Goal: Task Accomplishment & Management: Manage account settings

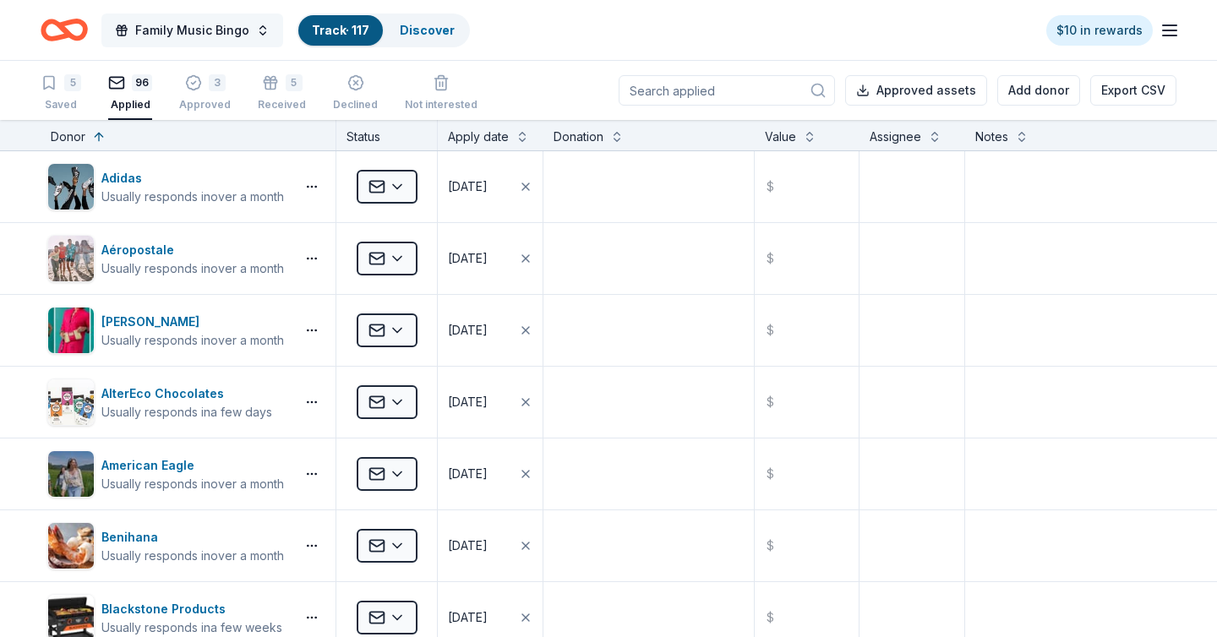
scroll to position [4596, 0]
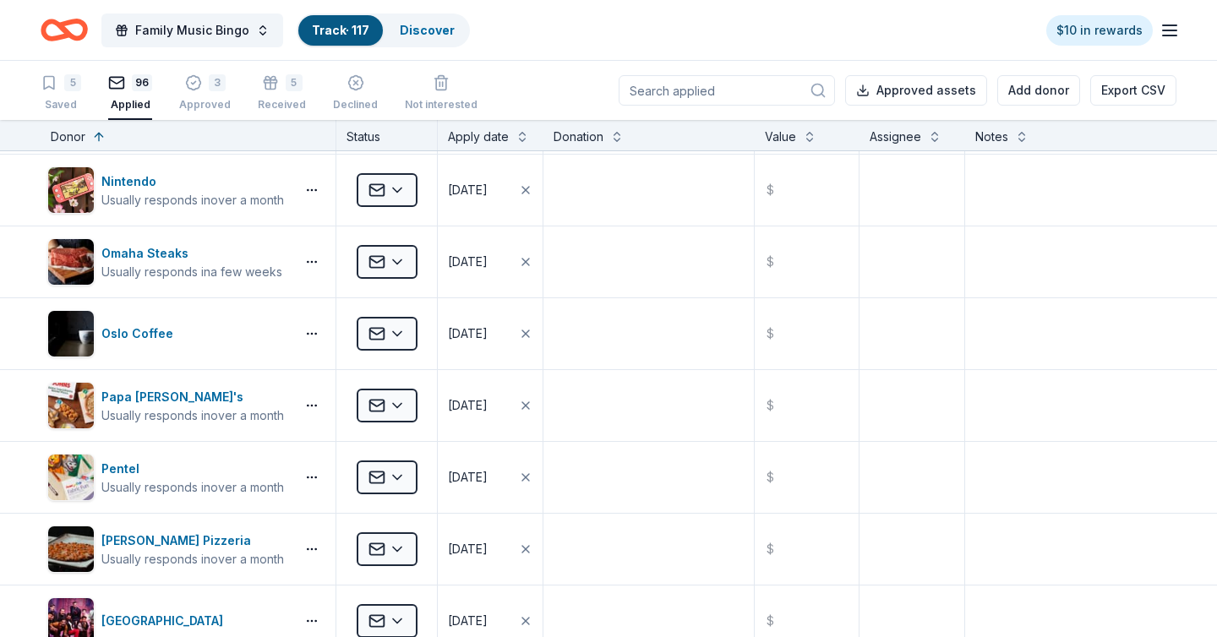
click at [79, 36] on icon "Home" at bounding box center [72, 29] width 26 height 17
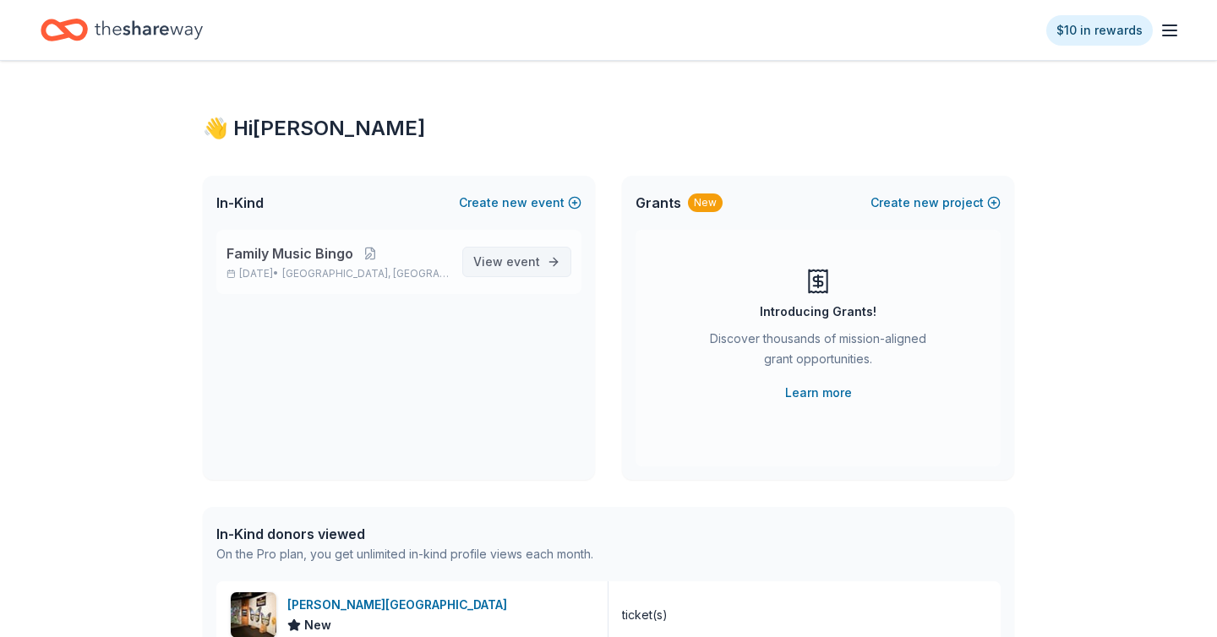
click at [522, 263] on span "event" at bounding box center [523, 261] width 34 height 14
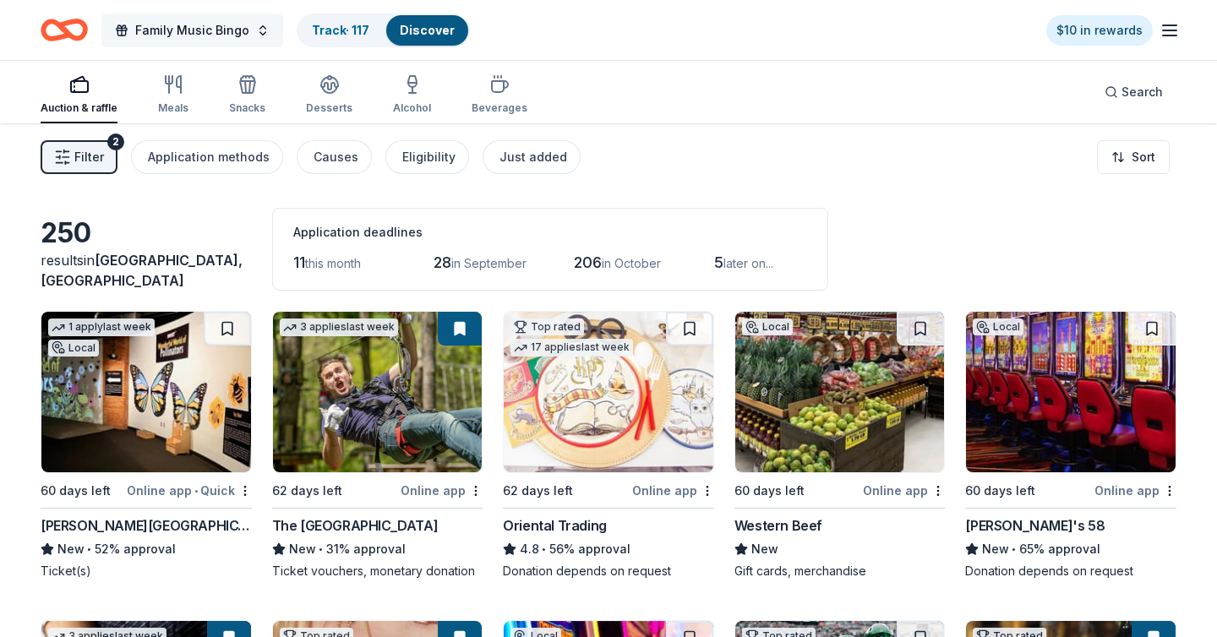
click at [221, 30] on span "Family Music Bingo" at bounding box center [192, 30] width 114 height 20
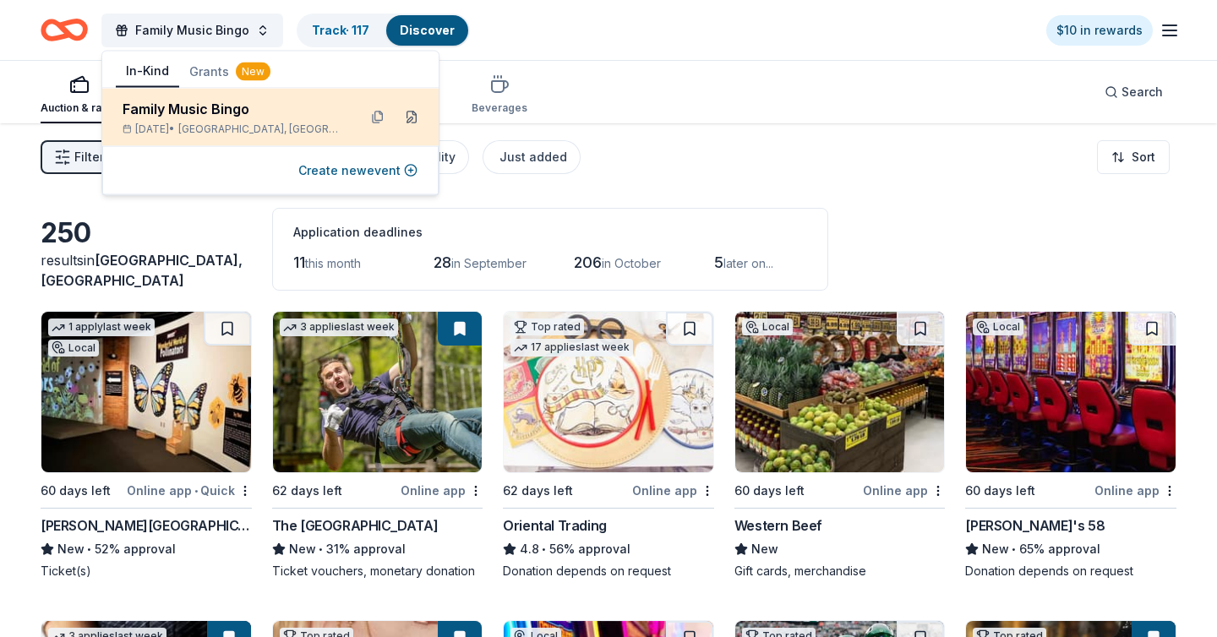
click at [418, 116] on button at bounding box center [411, 117] width 27 height 27
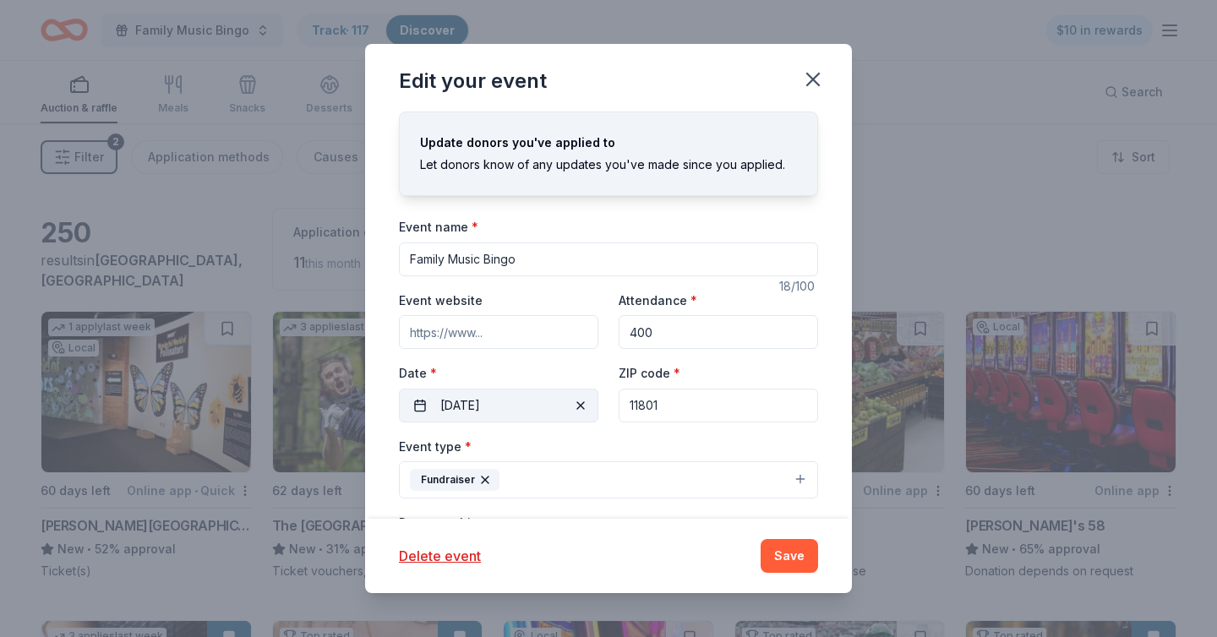
click at [427, 402] on button "[DATE]" at bounding box center [499, 406] width 200 height 34
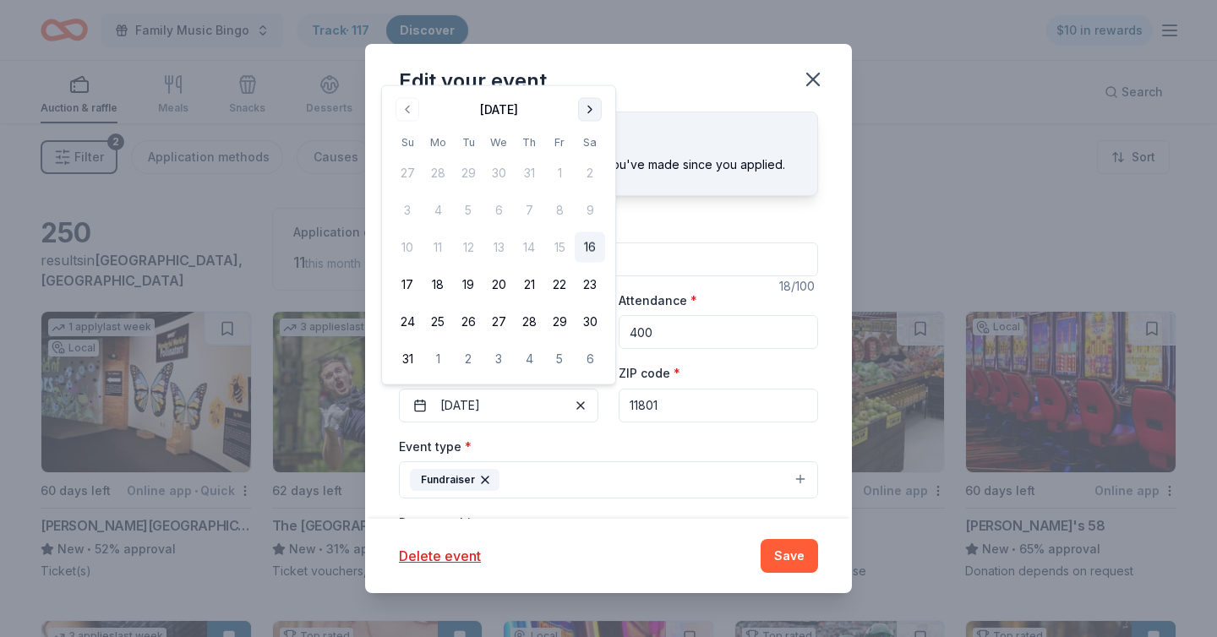
click at [594, 109] on button "Go to next month" at bounding box center [590, 110] width 24 height 24
click at [594, 109] on div "Edit your event" at bounding box center [608, 78] width 487 height 68
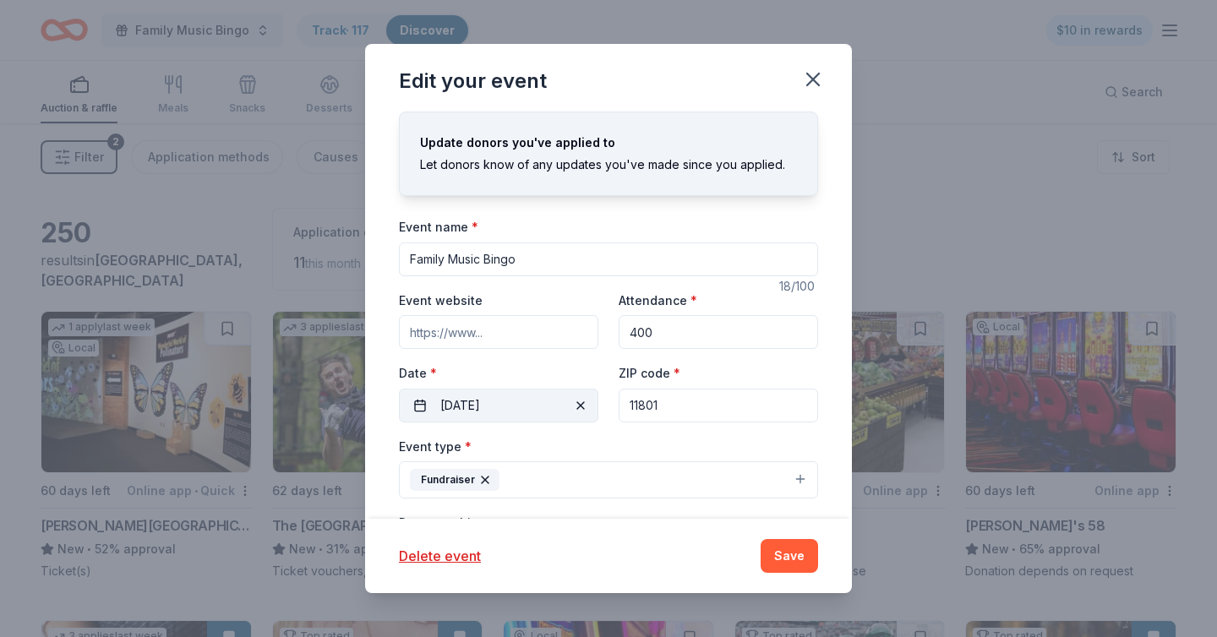
click at [527, 409] on button "[DATE]" at bounding box center [499, 406] width 200 height 34
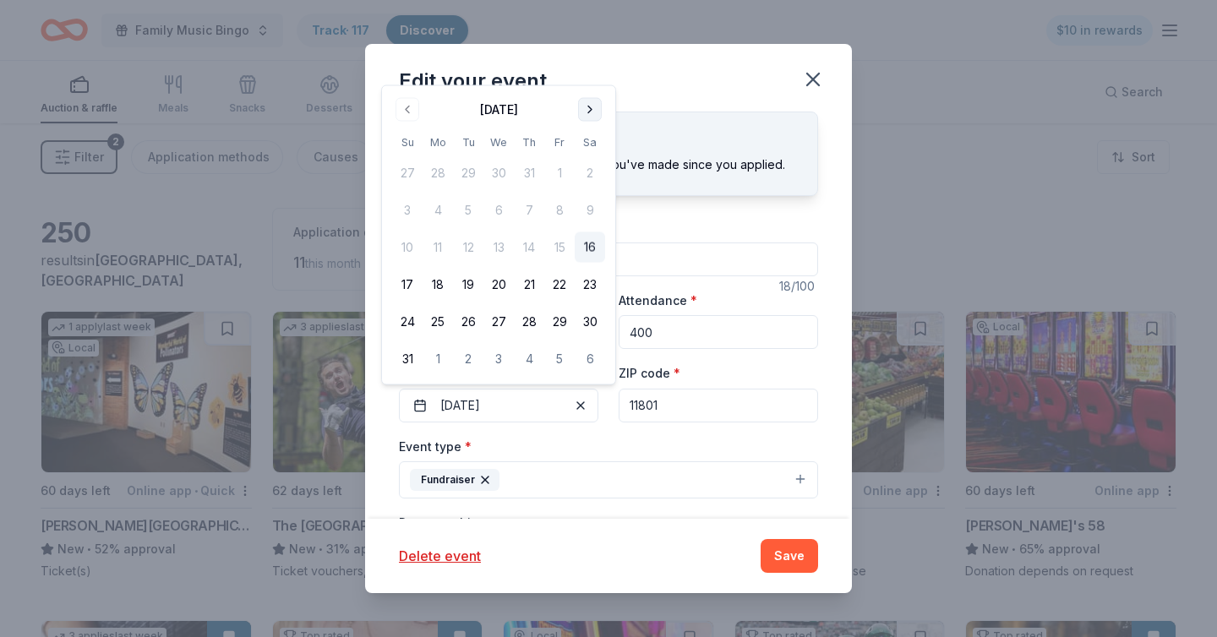
click at [590, 110] on button "Go to next month" at bounding box center [590, 110] width 24 height 24
click at [595, 143] on button "Go to next month" at bounding box center [590, 147] width 24 height 24
click at [565, 208] on button "7" at bounding box center [559, 210] width 30 height 30
click at [790, 566] on button "Save" at bounding box center [789, 556] width 57 height 34
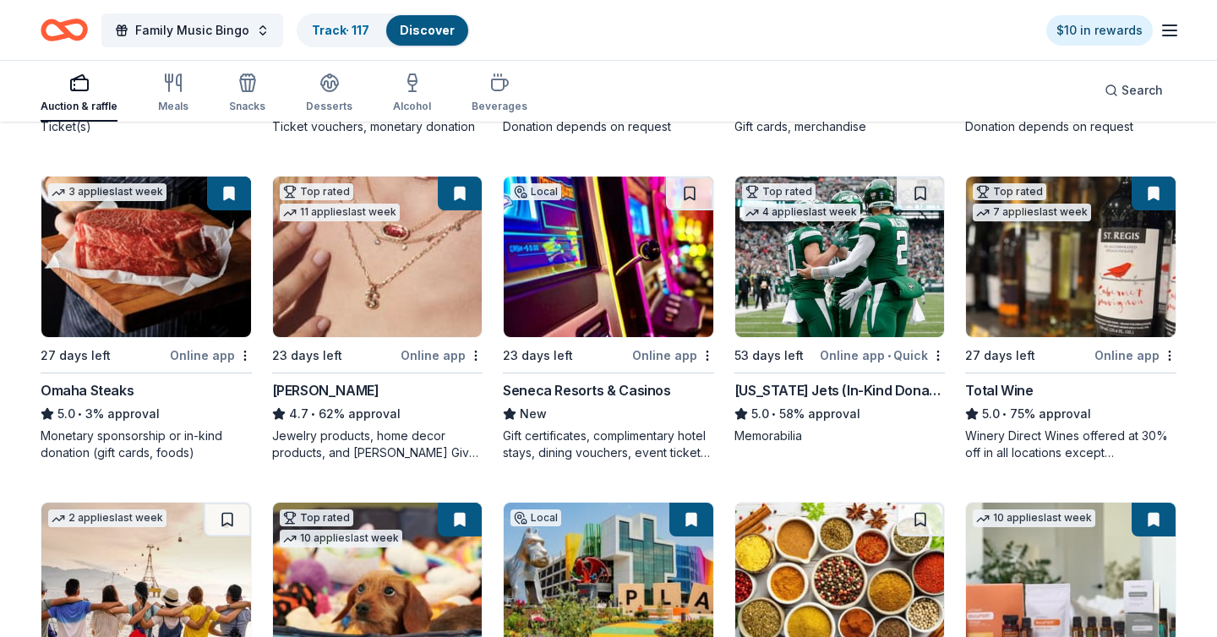
scroll to position [446, 0]
